Goal: Task Accomplishment & Management: Complete application form

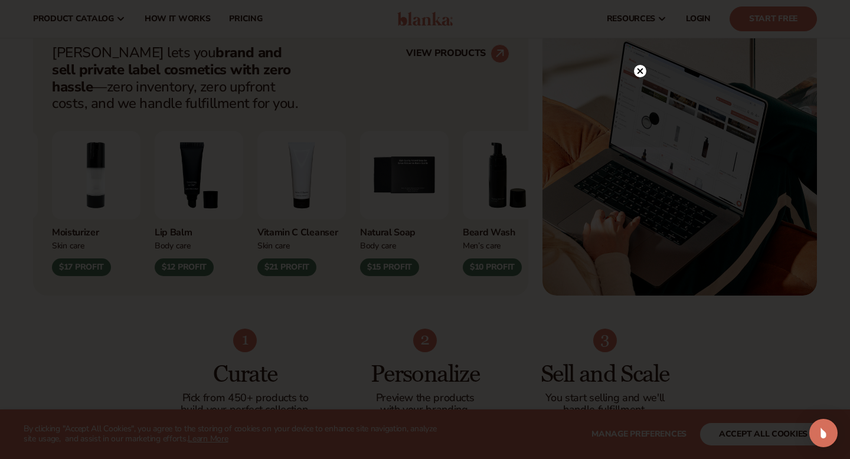
scroll to position [463, 0]
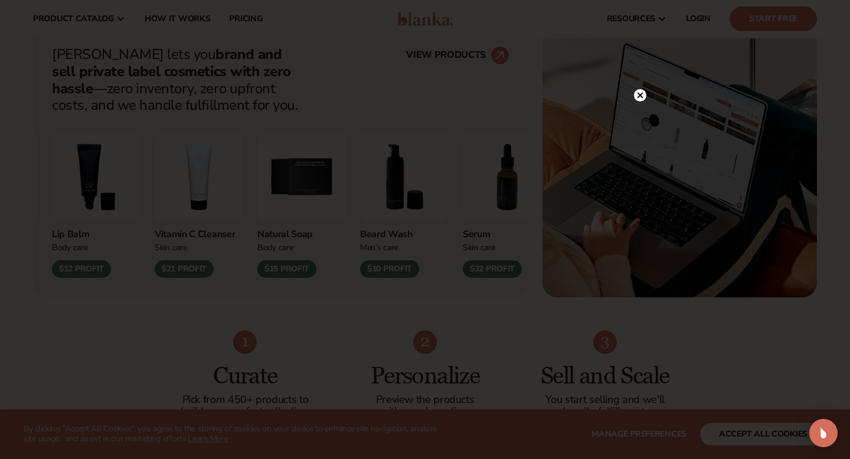
click at [641, 94] on icon at bounding box center [640, 95] width 6 height 6
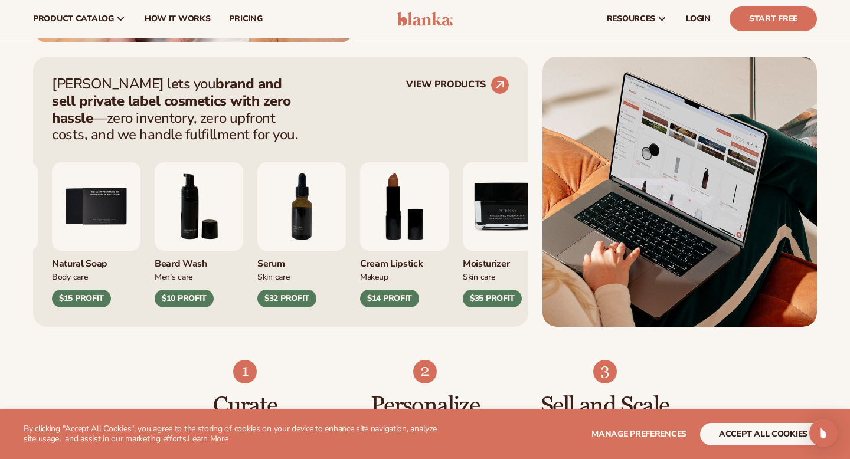
scroll to position [432, 0]
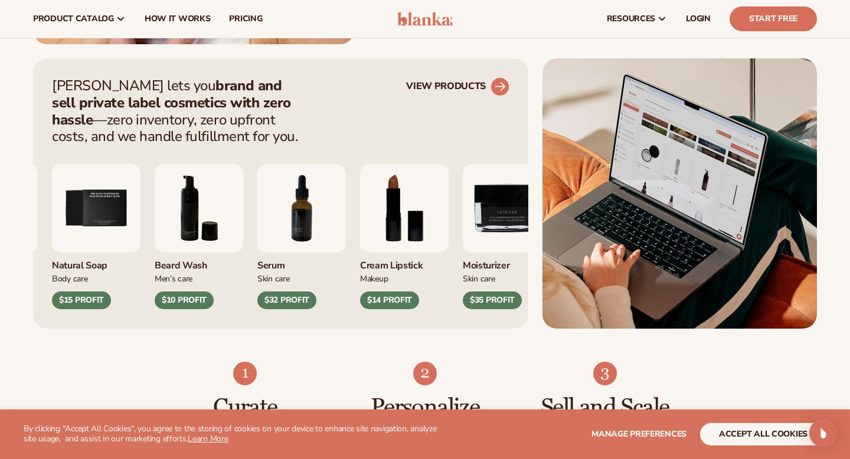
click at [499, 85] on circle at bounding box center [500, 87] width 26 height 26
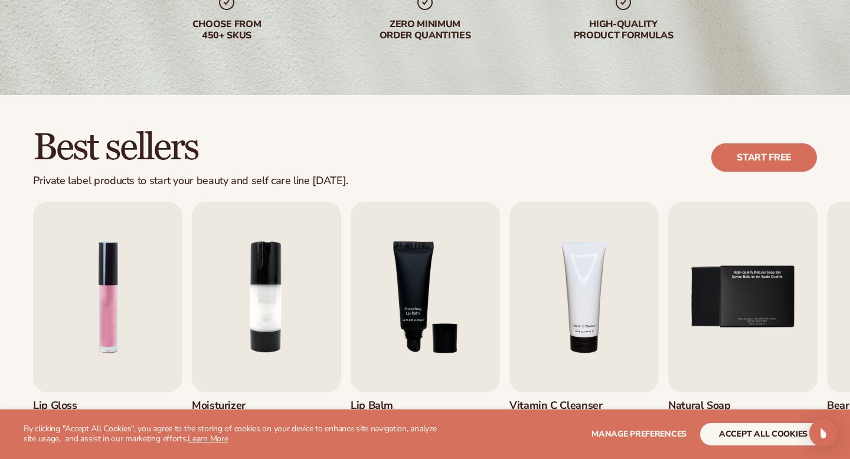
scroll to position [223, 0]
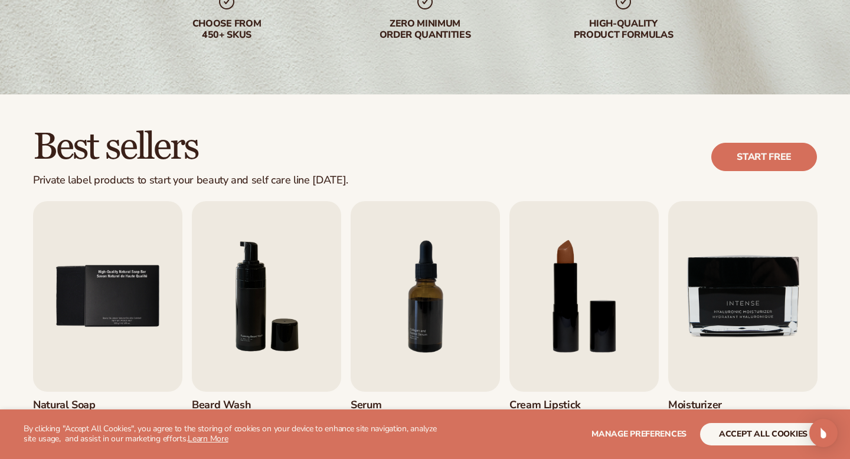
click at [651, 143] on div "Best sellers Private label products to start your beauty and self care line tod…" at bounding box center [425, 157] width 784 height 60
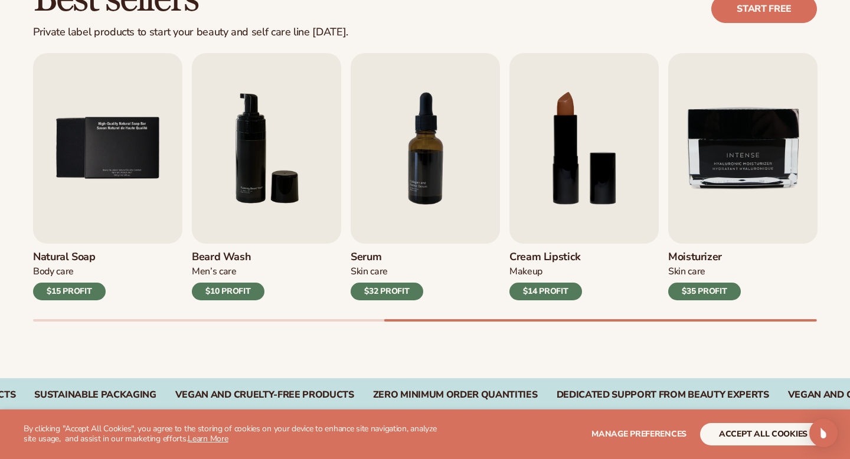
scroll to position [373, 0]
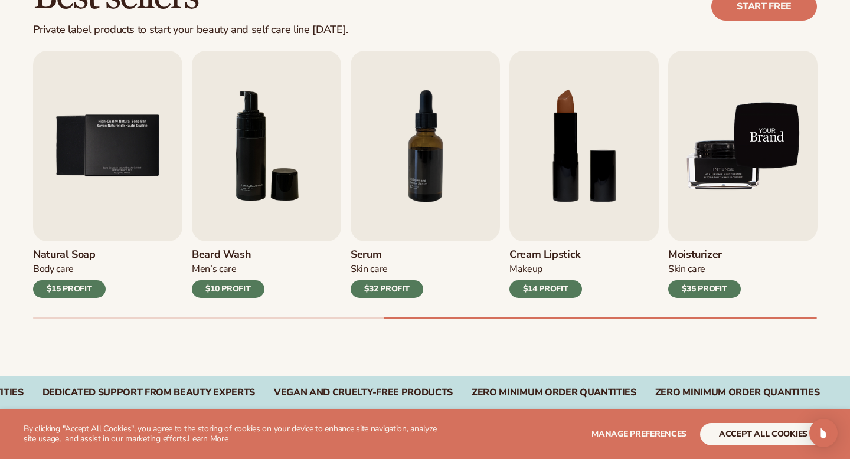
click at [719, 186] on img "9 / 9" at bounding box center [742, 146] width 149 height 191
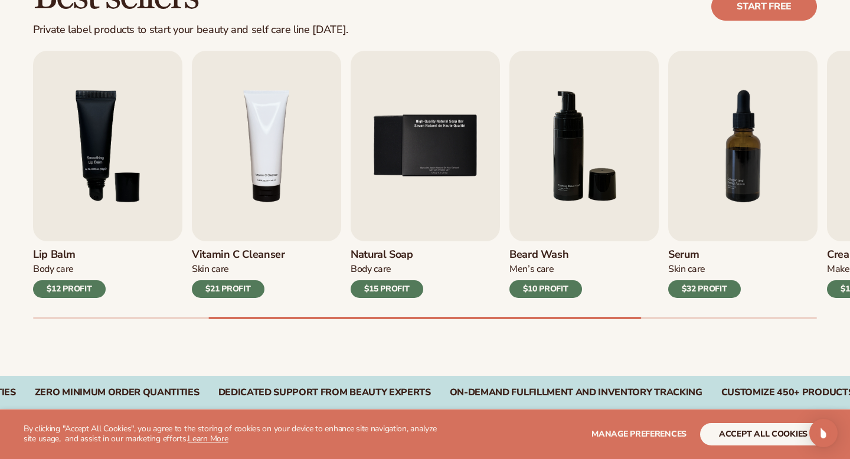
click at [224, 288] on div "$21 PROFIT" at bounding box center [228, 289] width 73 height 18
click at [244, 256] on h3 "Vitamin C Cleanser" at bounding box center [238, 254] width 93 height 13
click at [490, 17] on div "Best sellers Private label products to start your beauty and self care line tod…" at bounding box center [425, 7] width 784 height 60
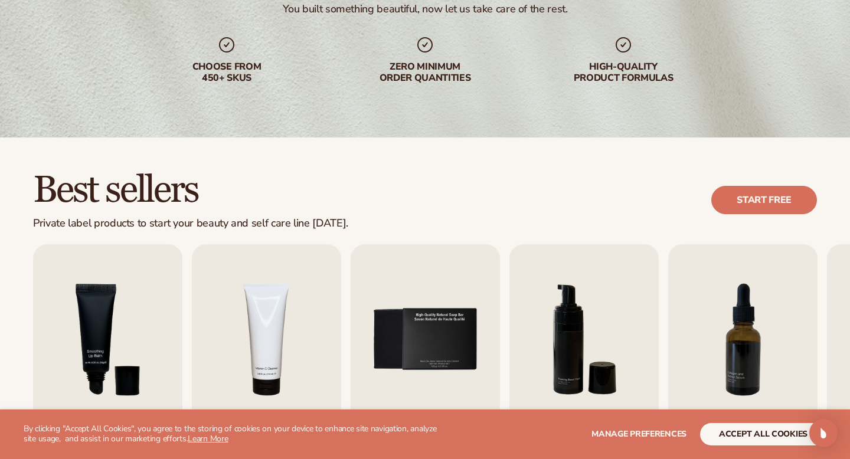
scroll to position [188, 0]
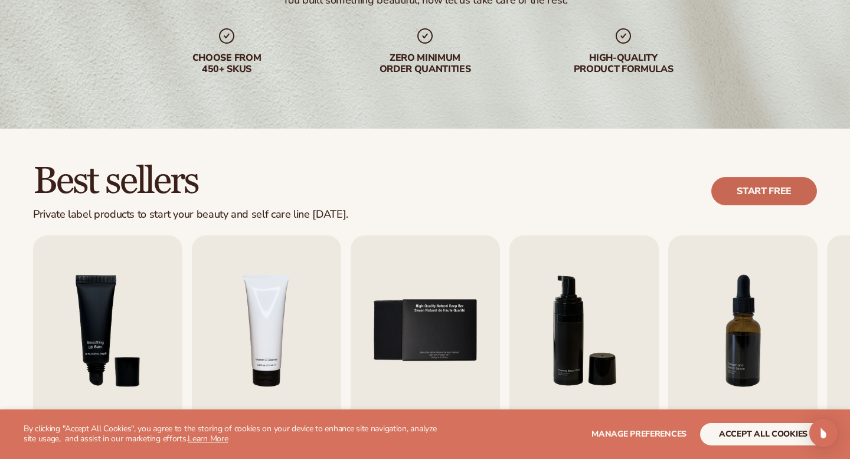
click at [749, 187] on link "Start free" at bounding box center [764, 191] width 106 height 28
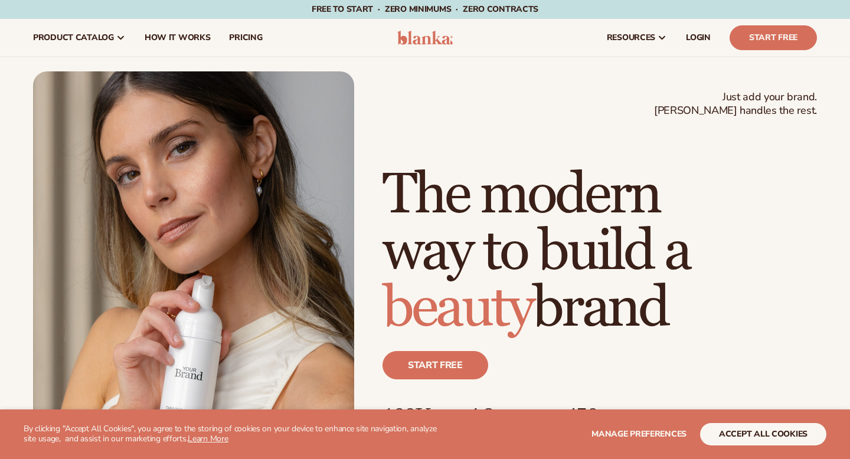
scroll to position [432, 0]
